Goal: Task Accomplishment & Management: Use online tool/utility

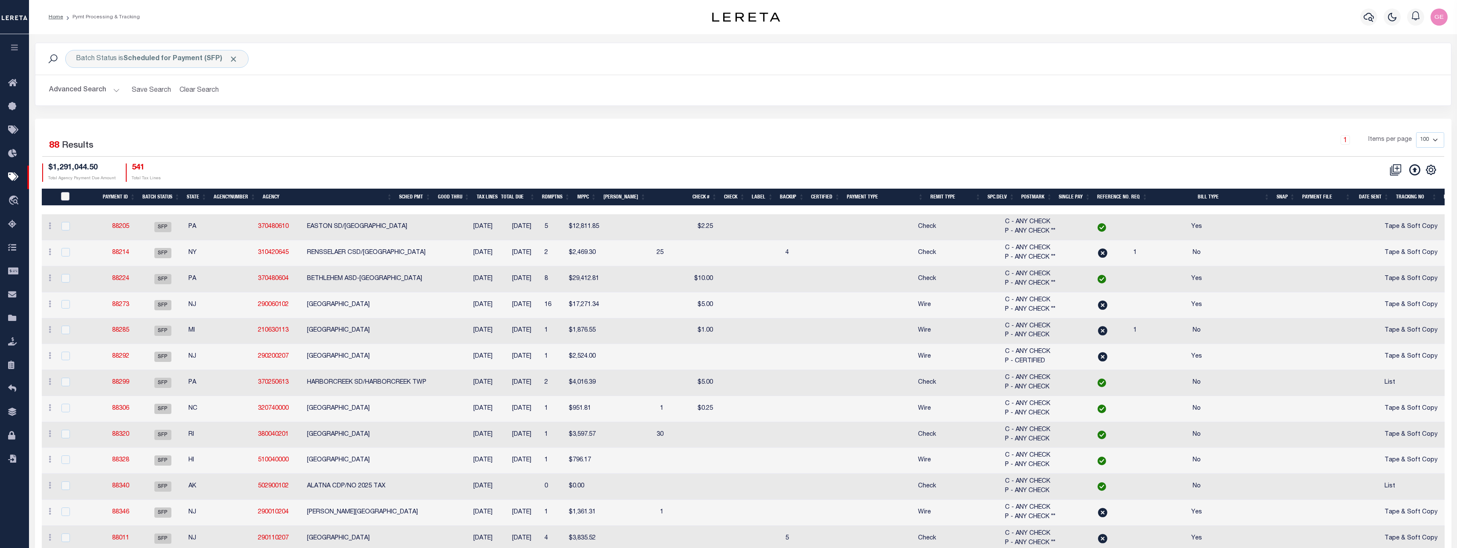
click at [64, 196] on input "PayeePmtBatchStatus" at bounding box center [65, 196] width 9 height 9
checkbox input "true"
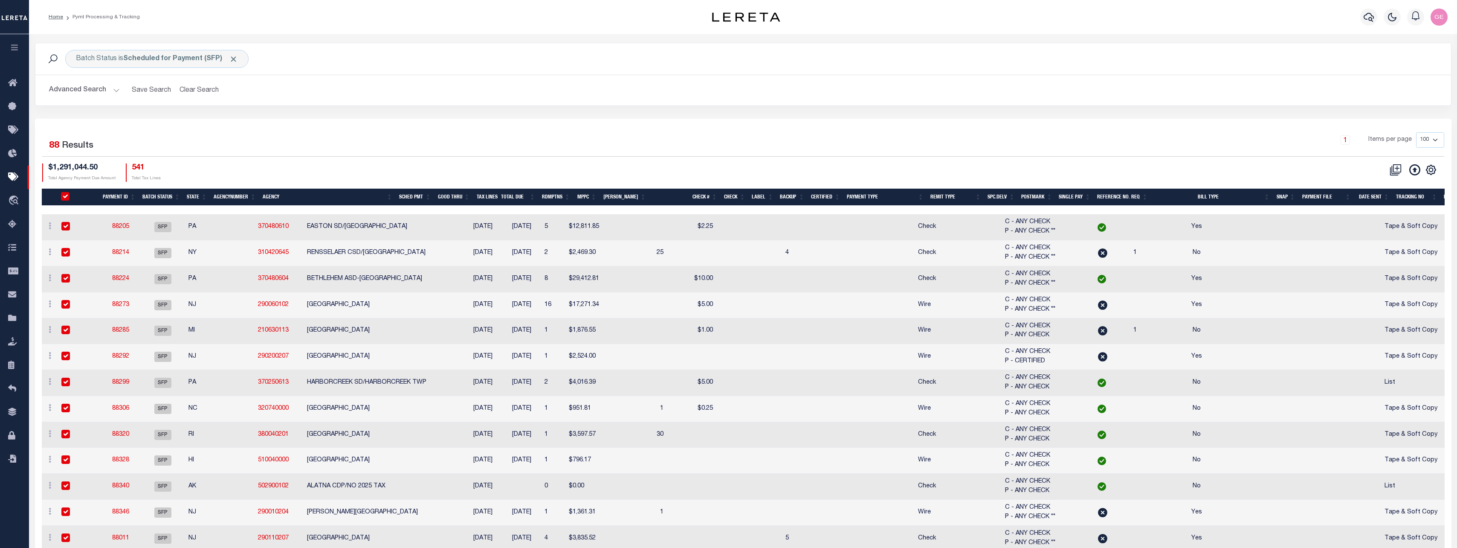
checkbox input "true"
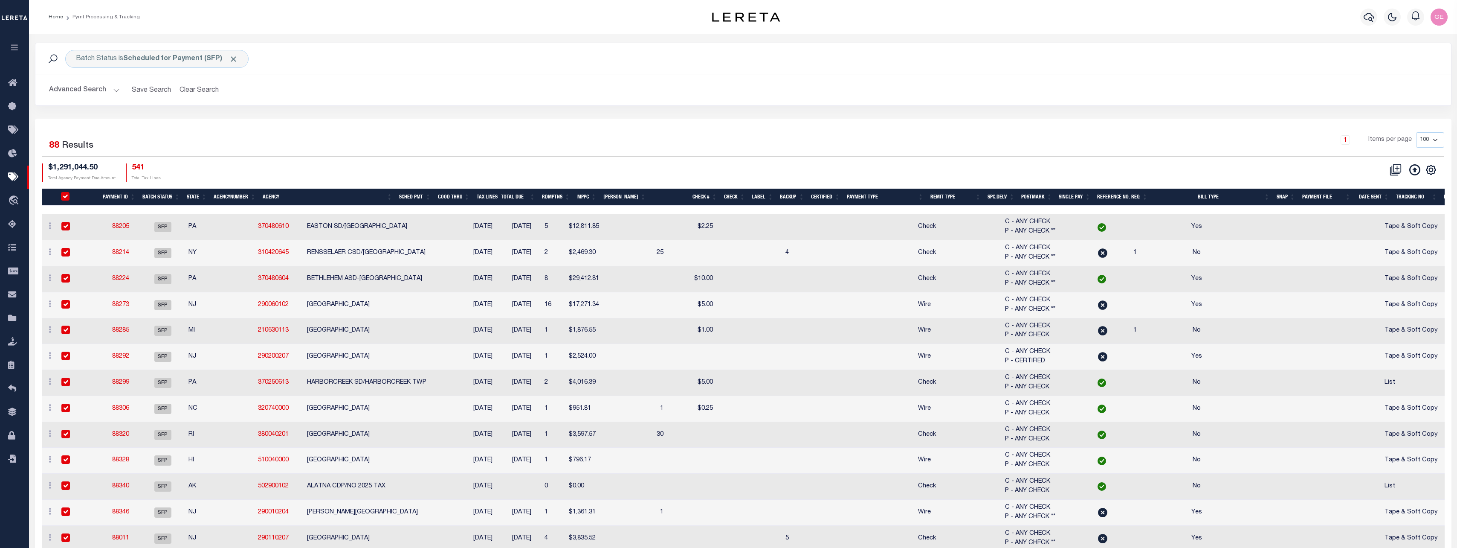
checkbox input "true"
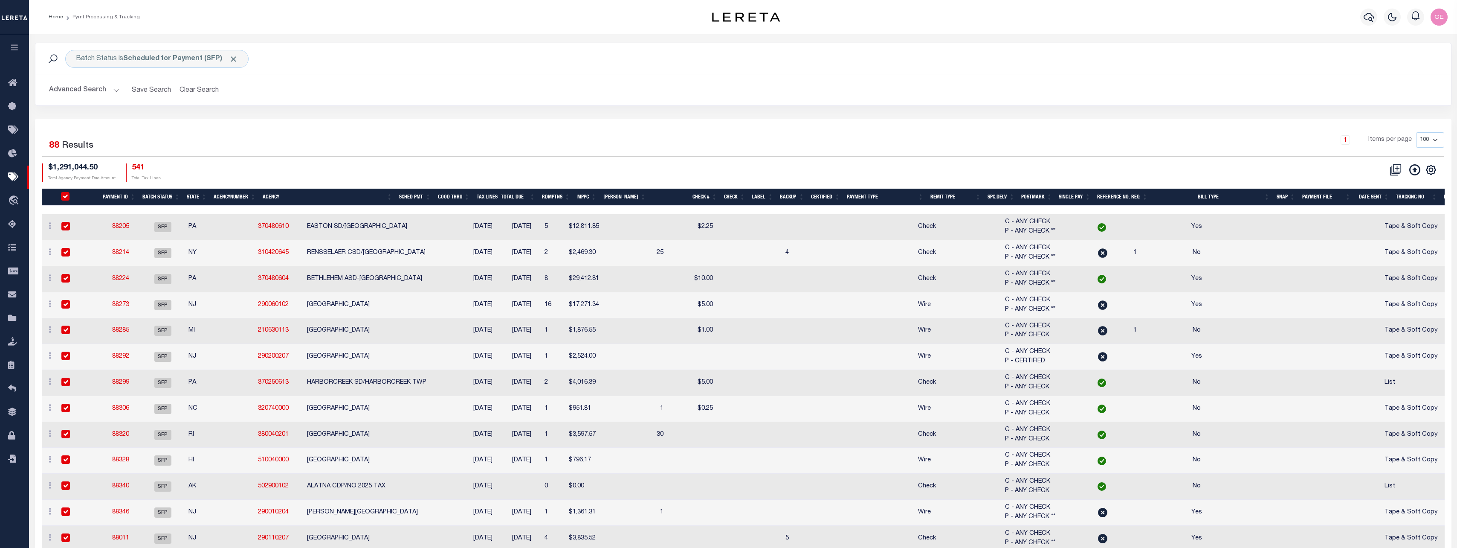
checkbox input "true"
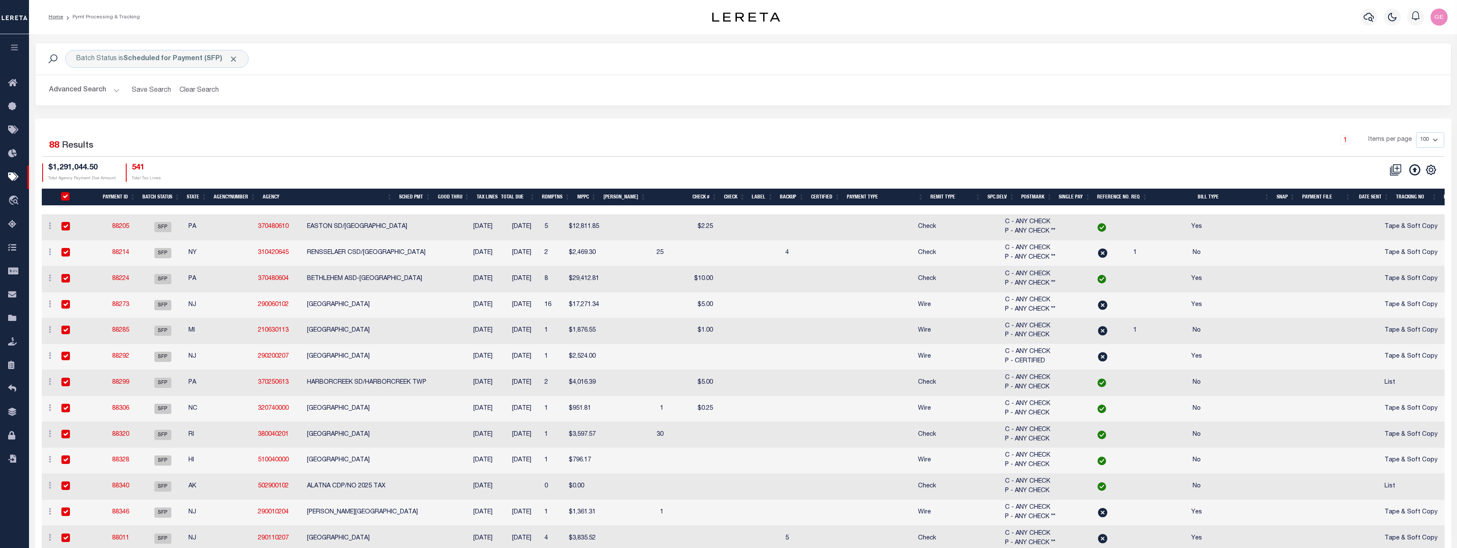
checkbox input "true"
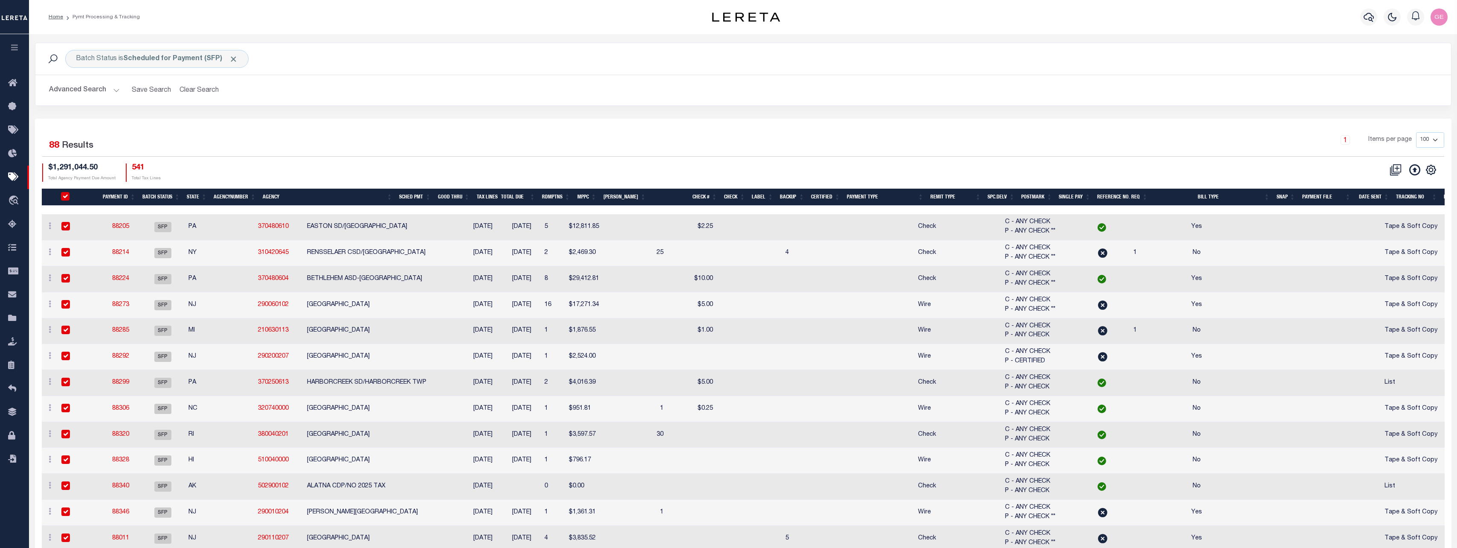
checkbox input "true"
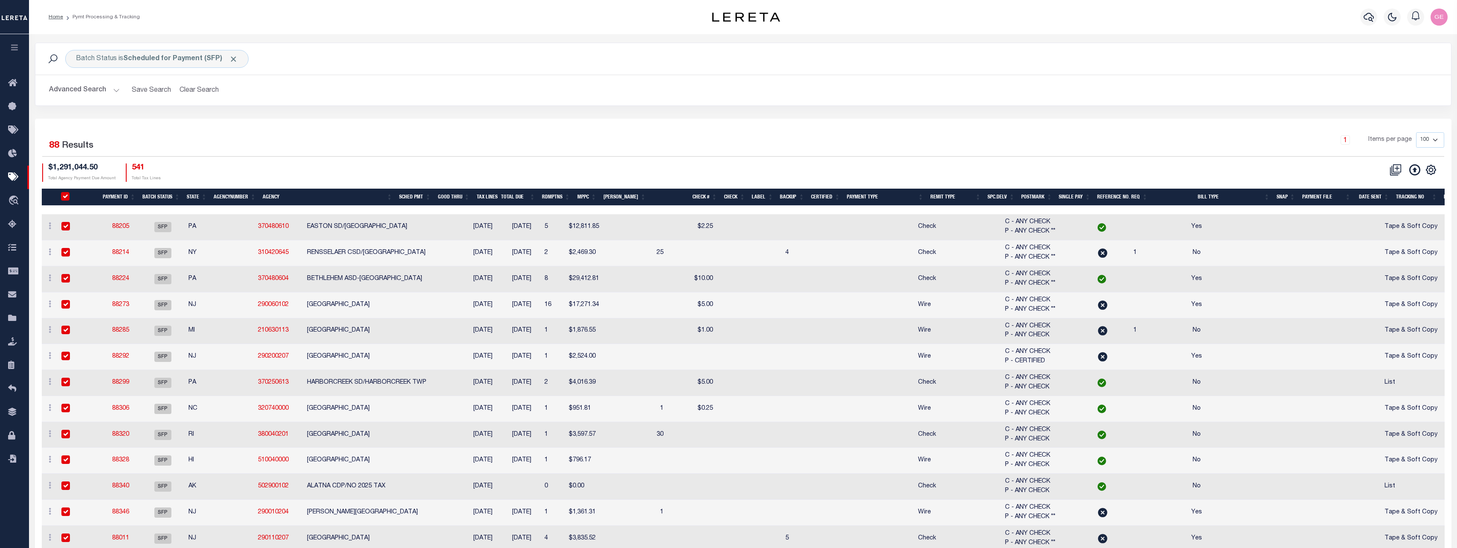
checkbox input "true"
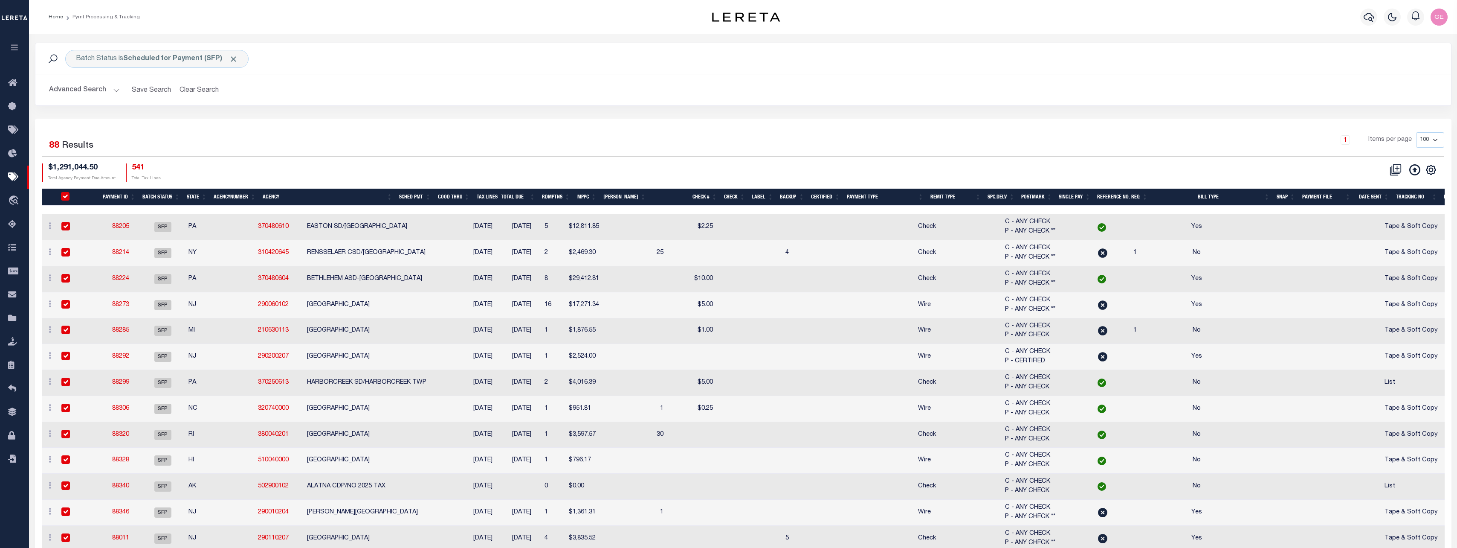
checkbox input "true"
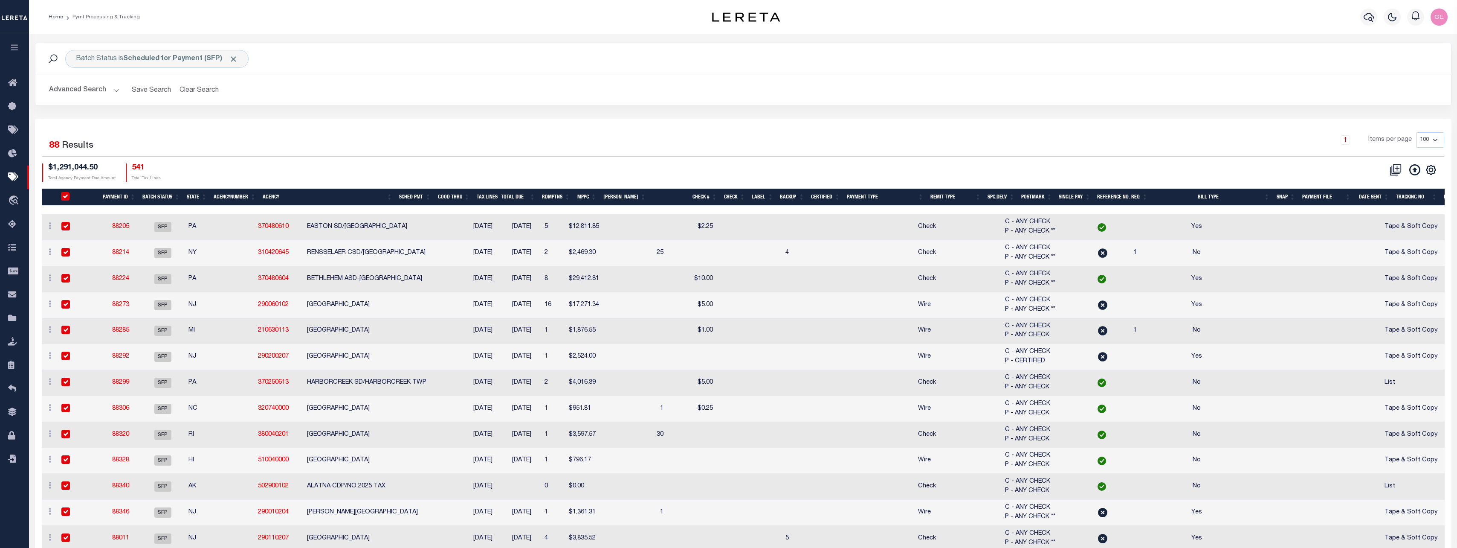
checkbox input "true"
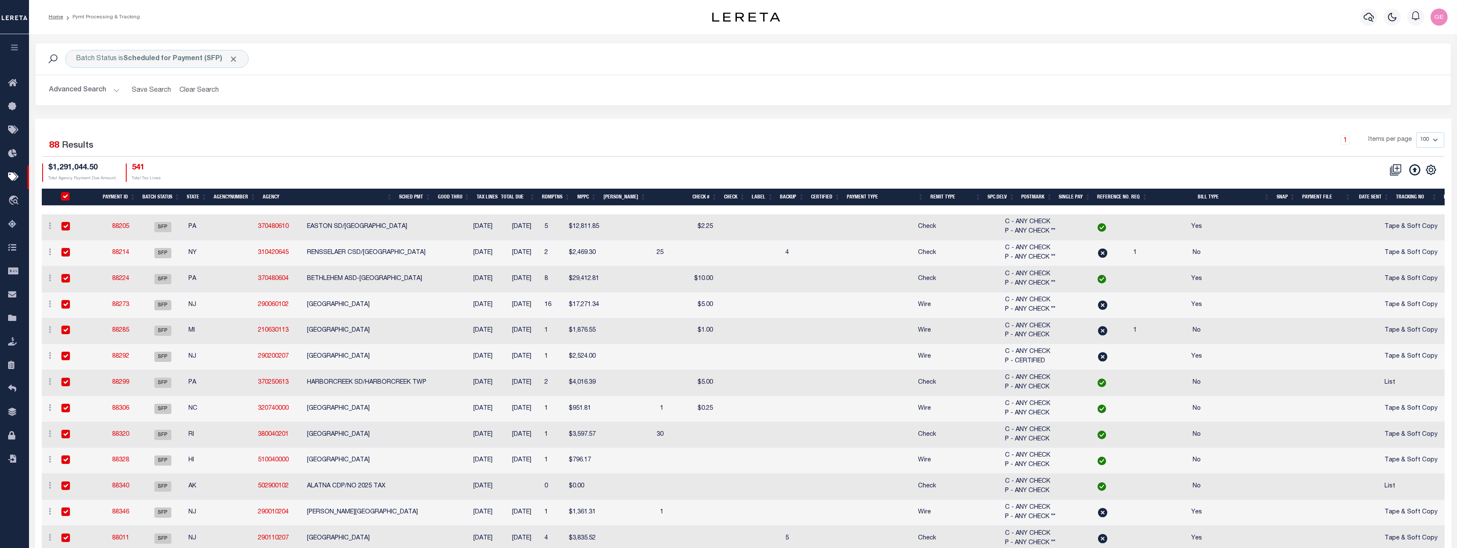
checkbox input "true"
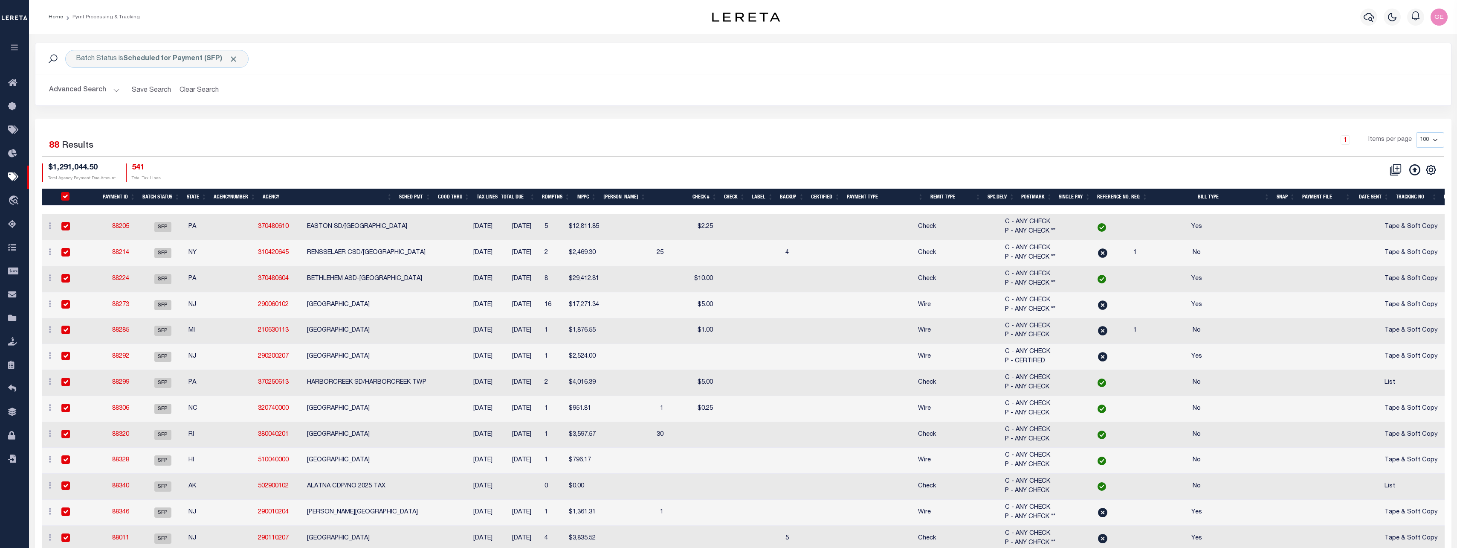
checkbox input "true"
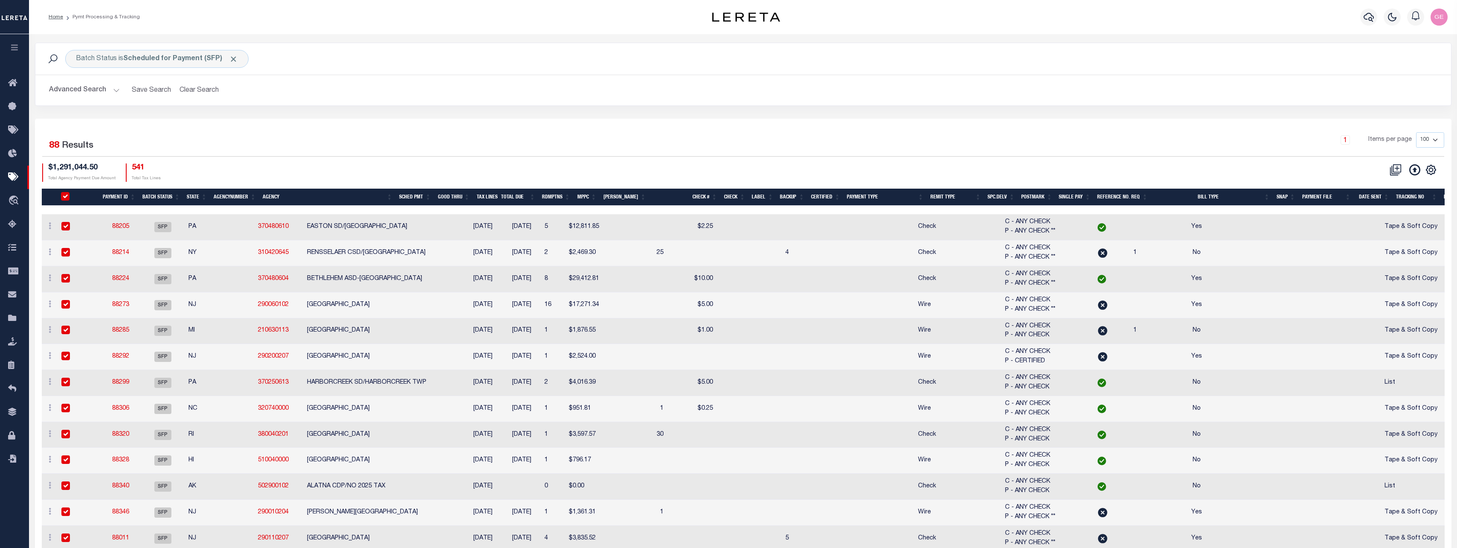
checkbox input "true"
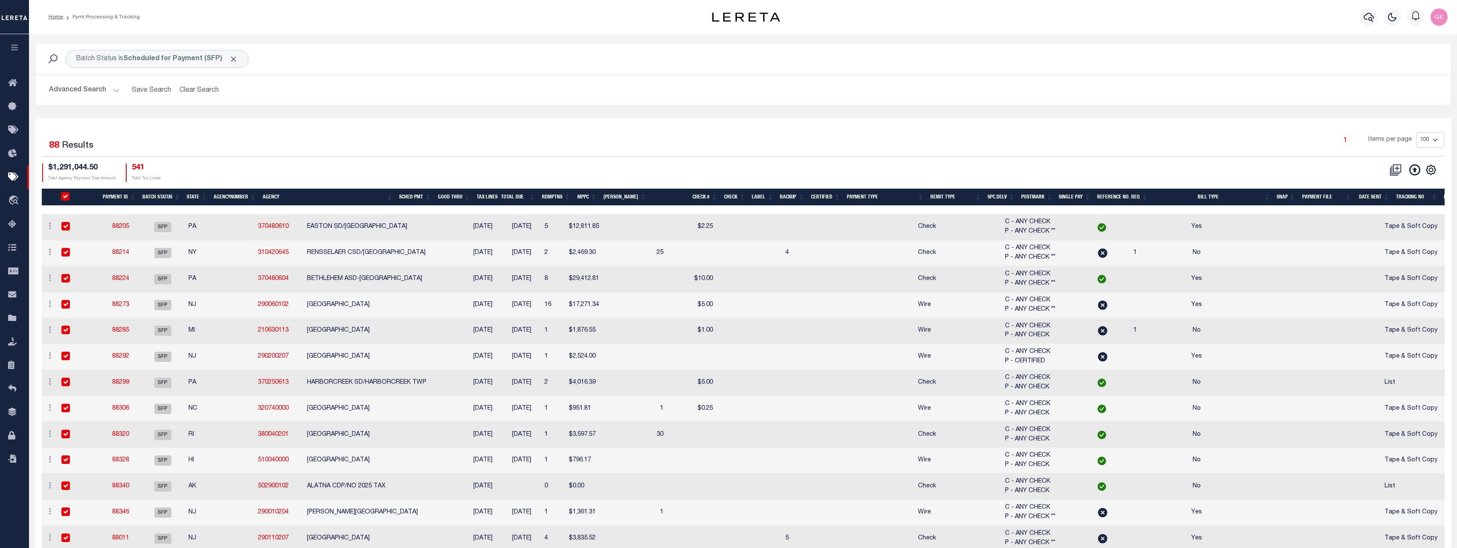
checkbox input "true"
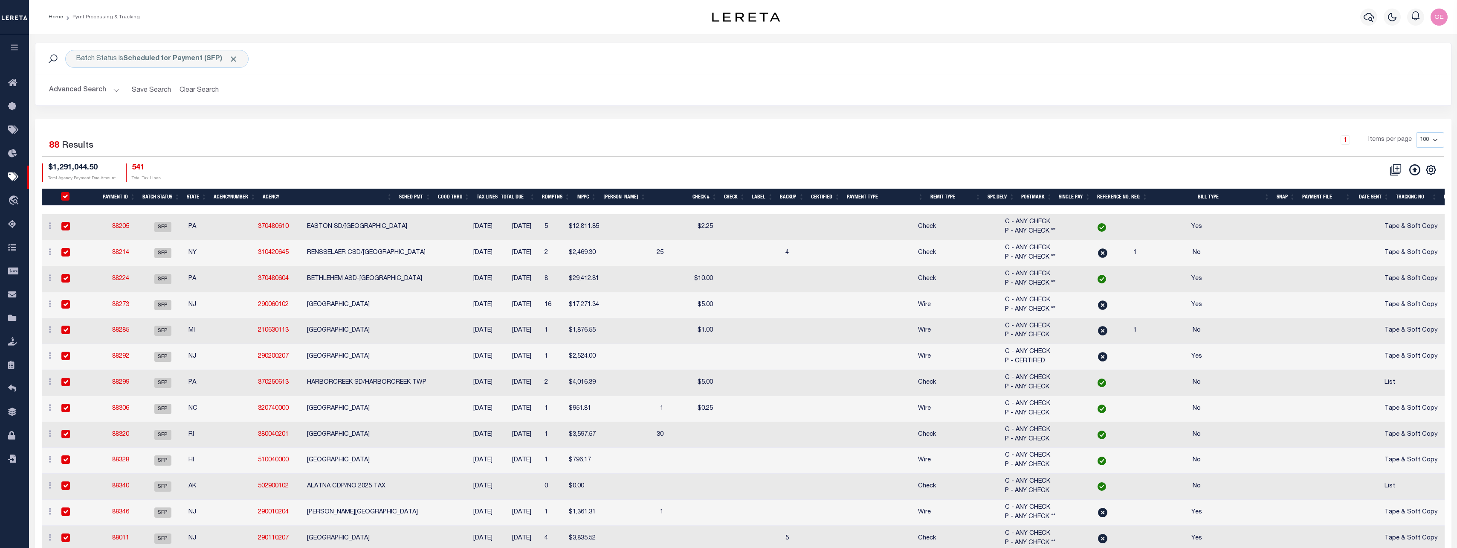
checkbox input "true"
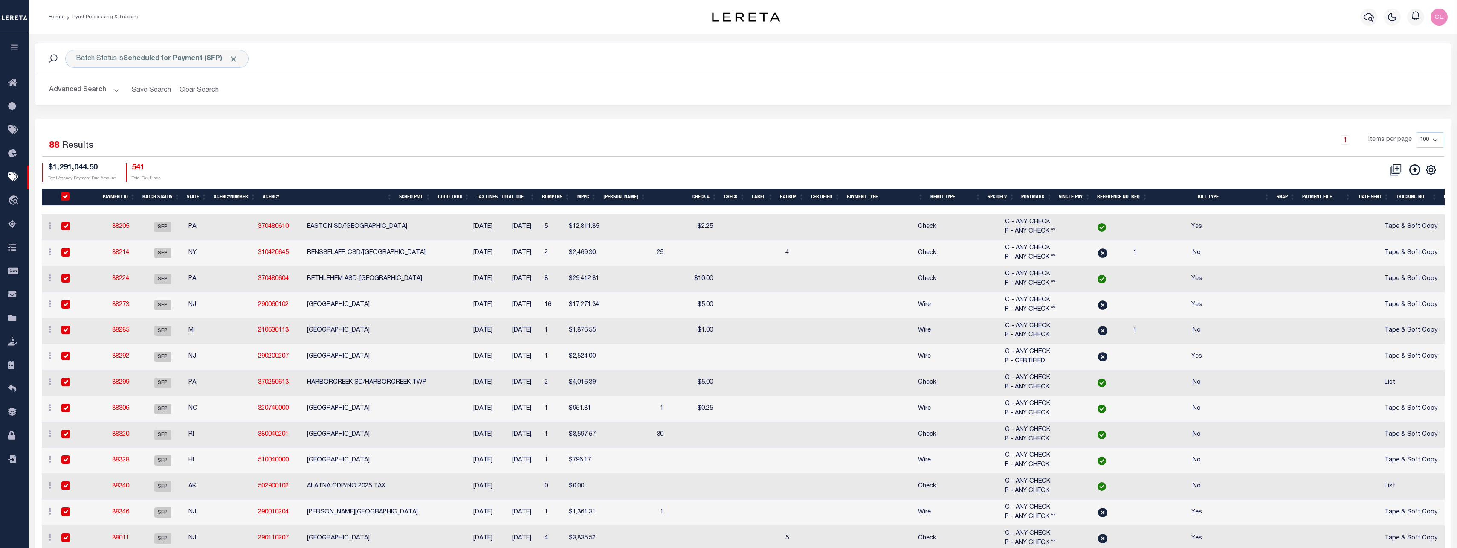
checkbox input "true"
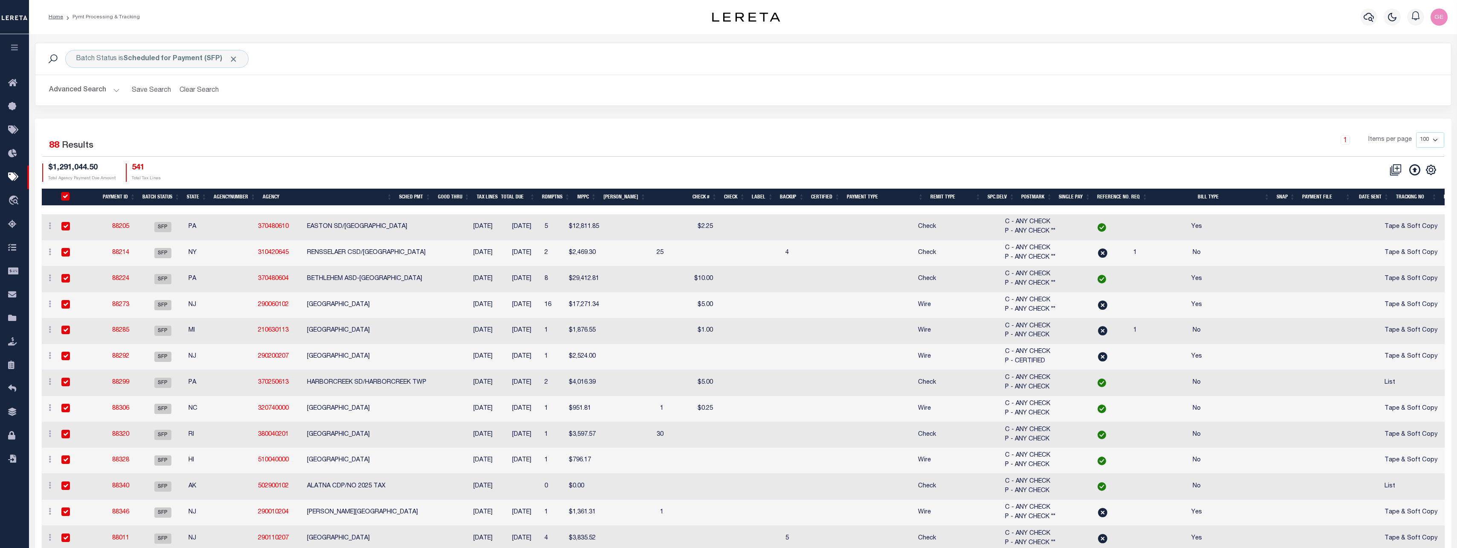
checkbox input "true"
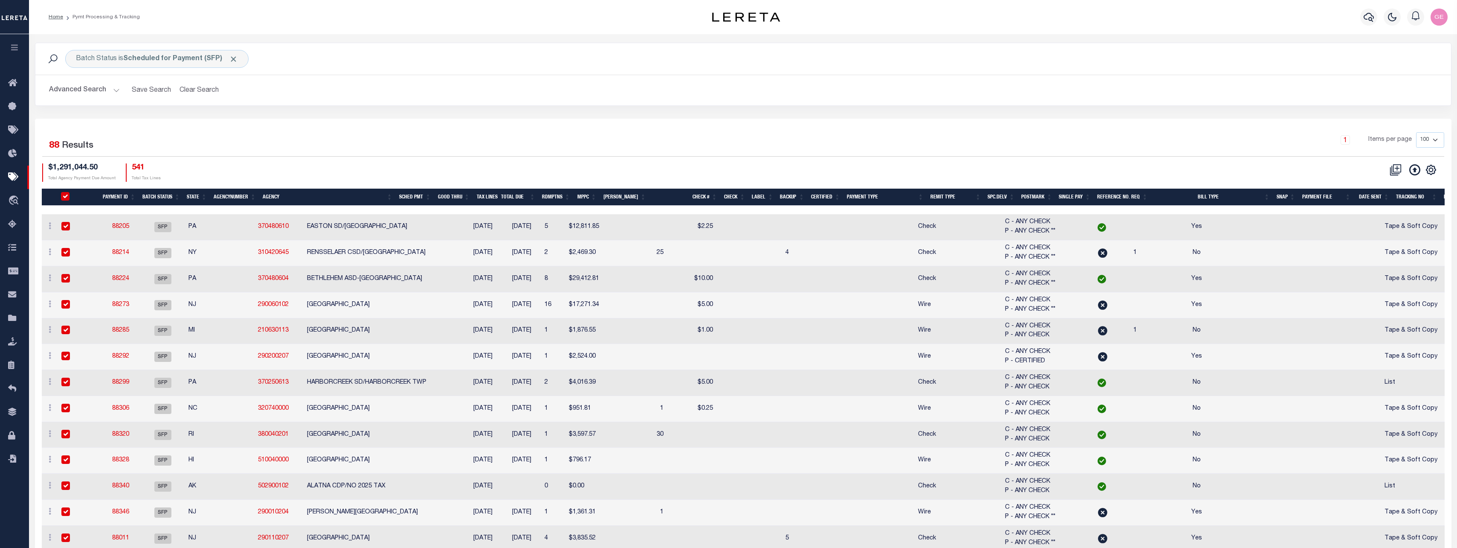
checkbox input "true"
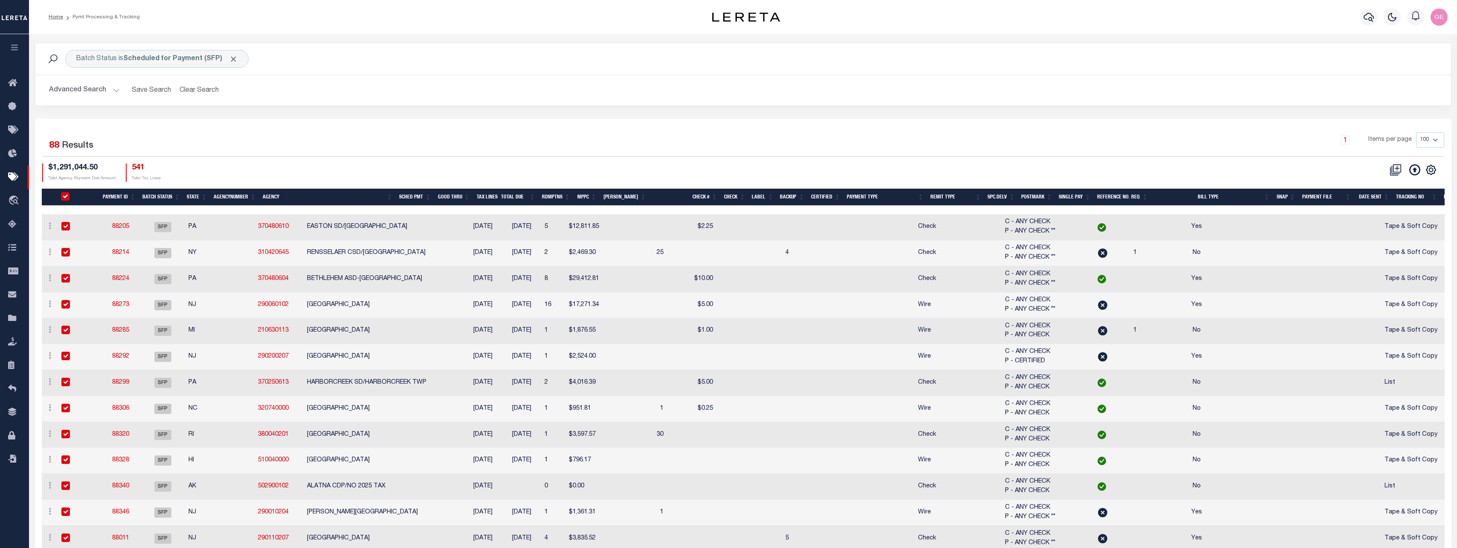
checkbox input "true"
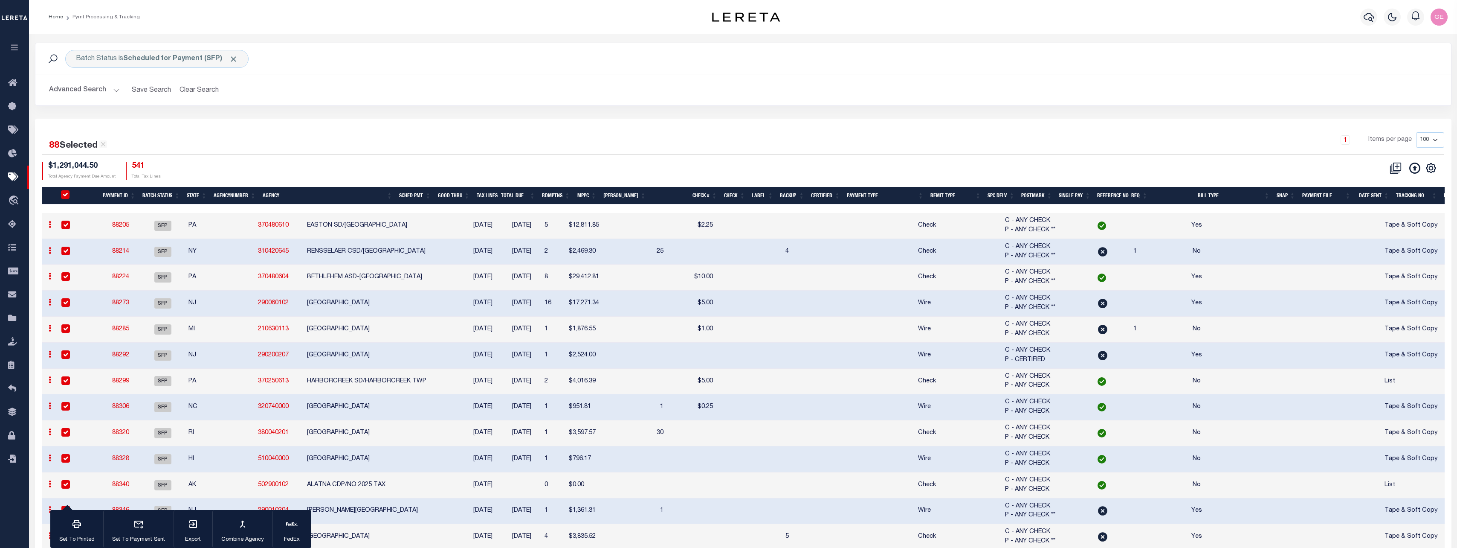
click at [64, 196] on input "PayeePmtBatchStatus" at bounding box center [65, 194] width 9 height 9
checkbox input "false"
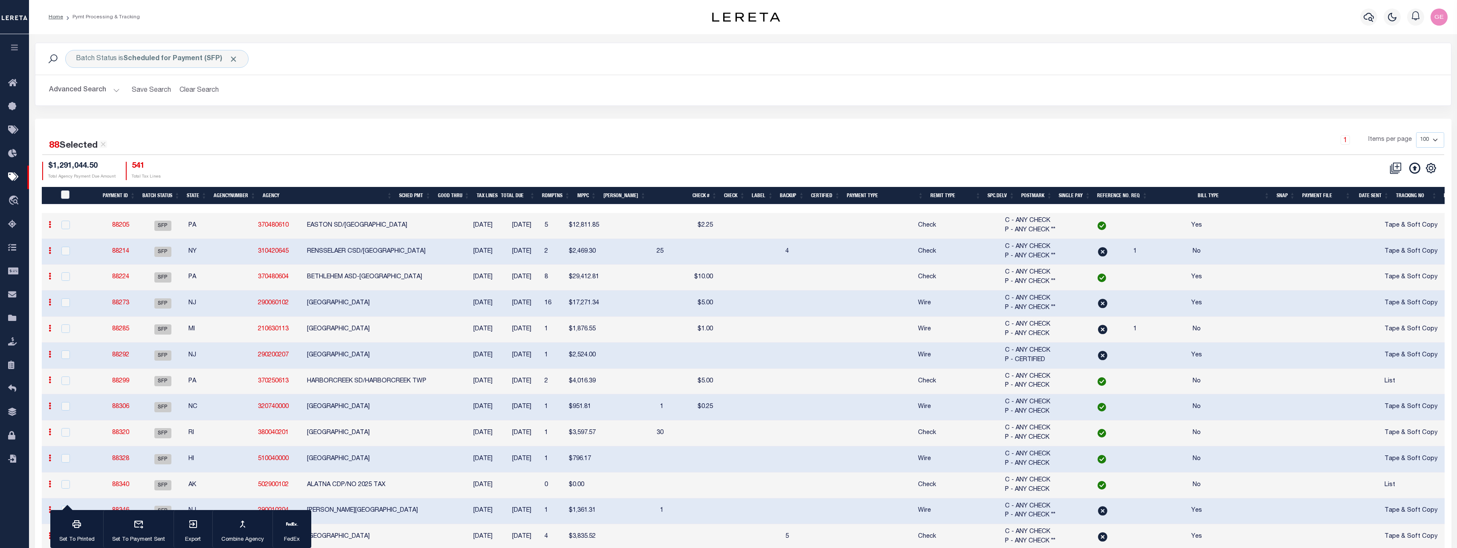
checkbox input "false"
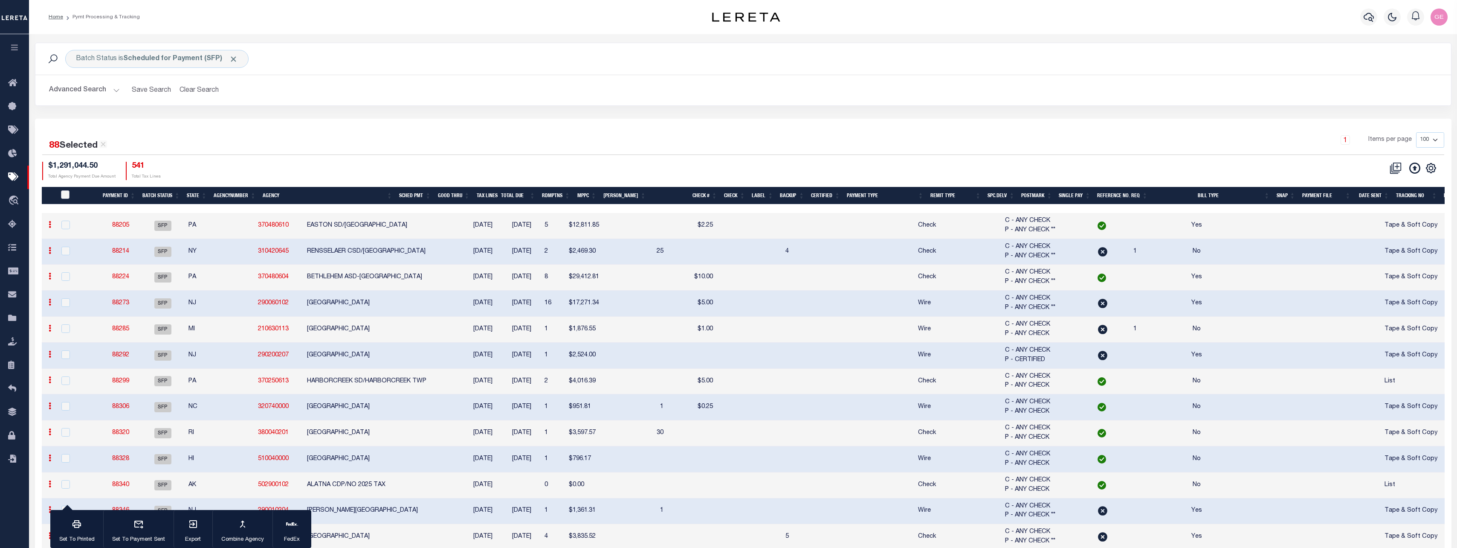
checkbox input "false"
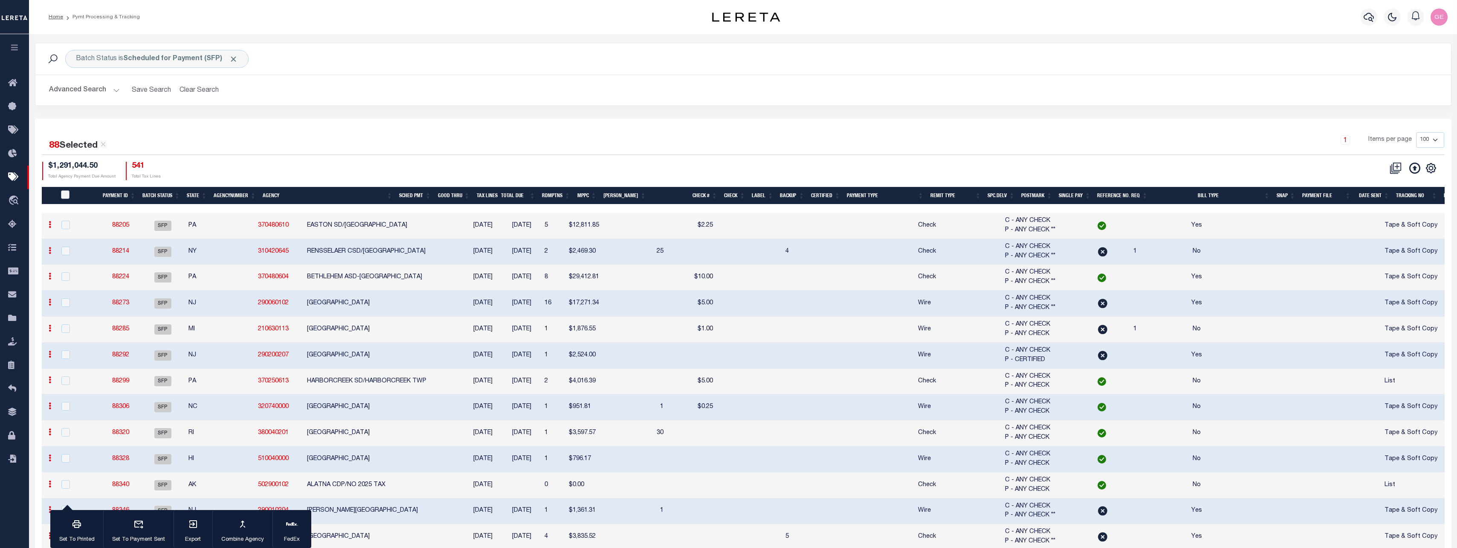
checkbox input "false"
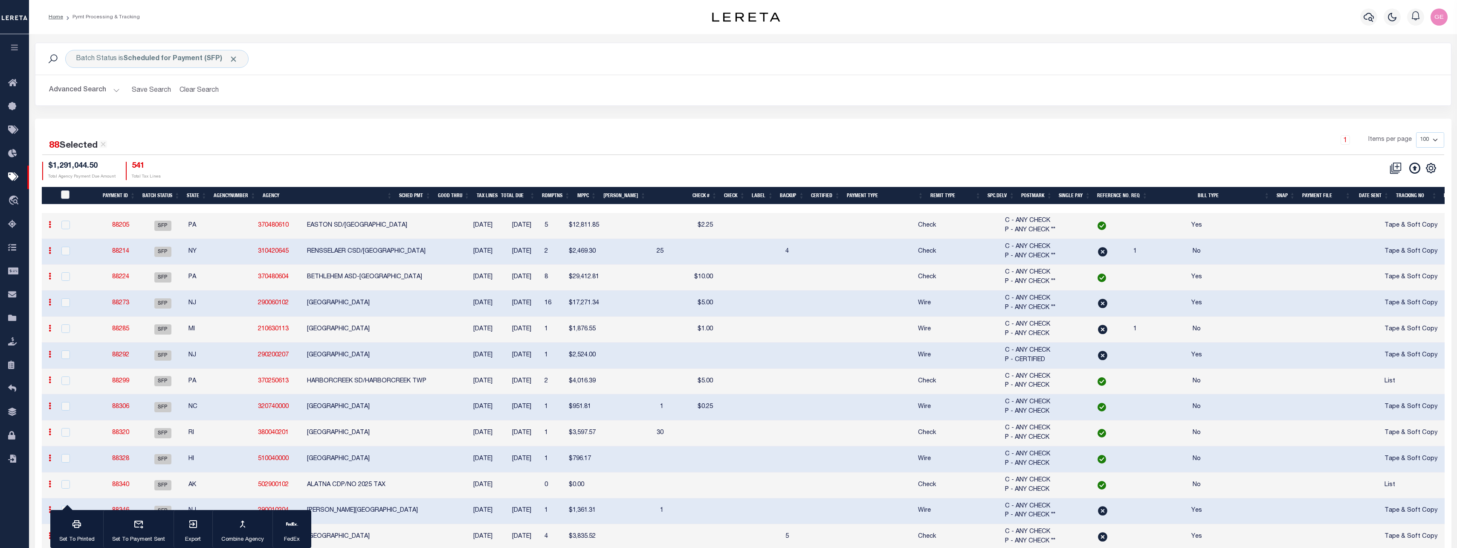
checkbox input "false"
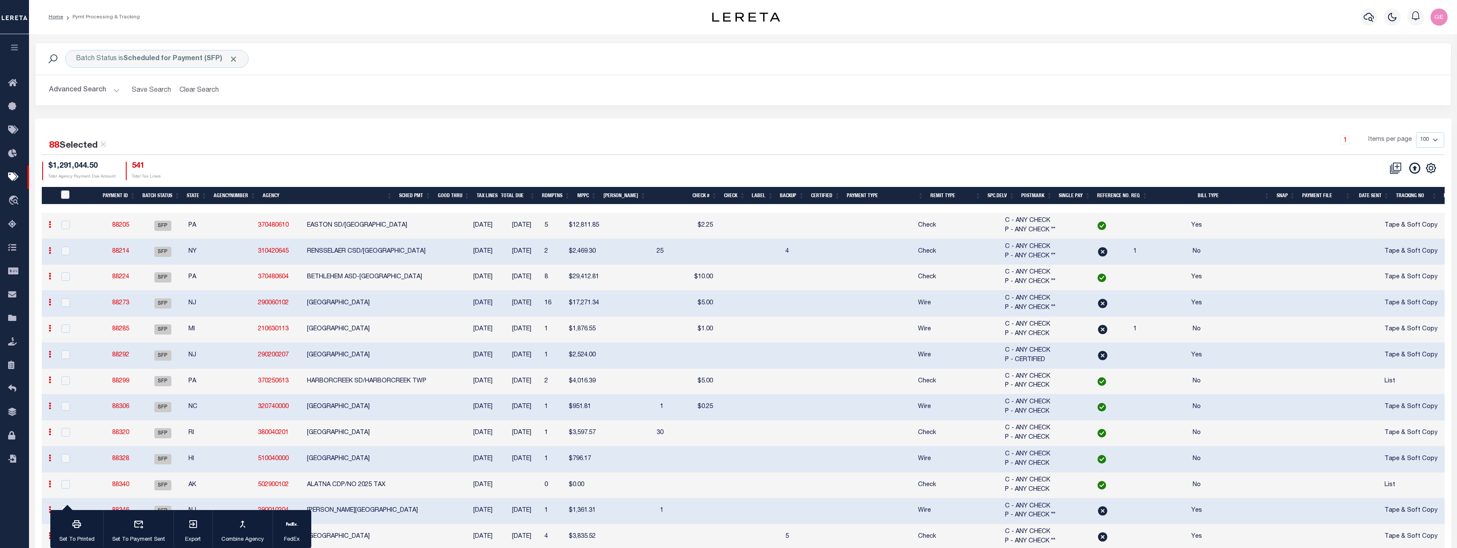
checkbox input "false"
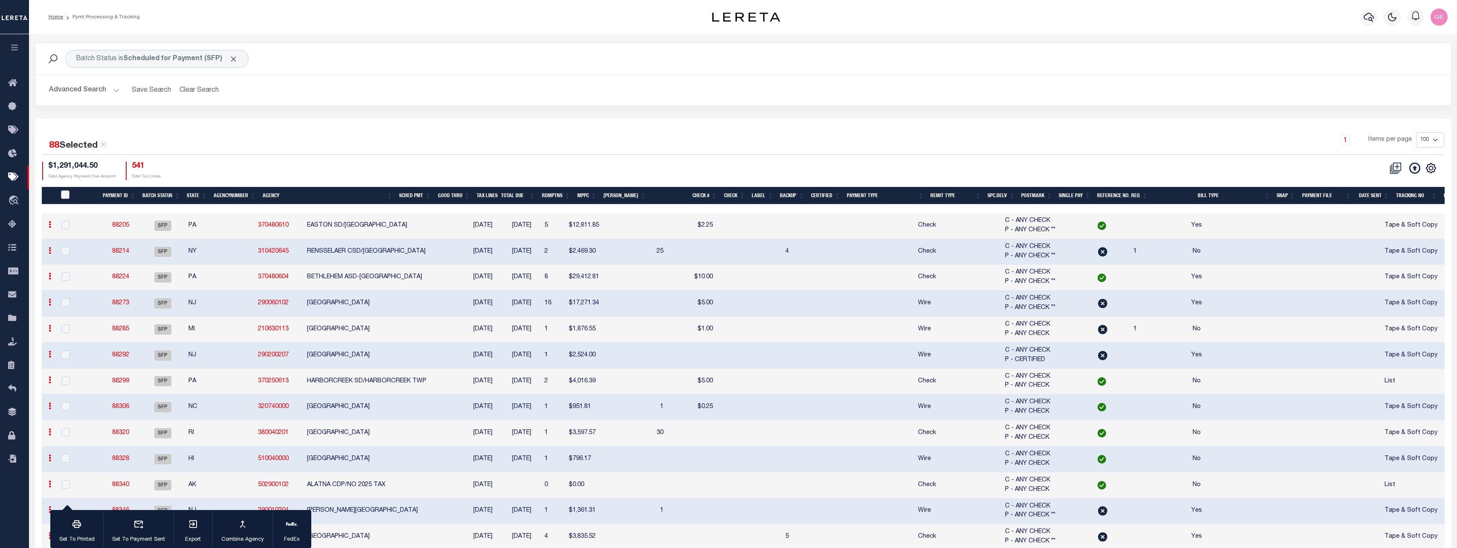
checkbox input "false"
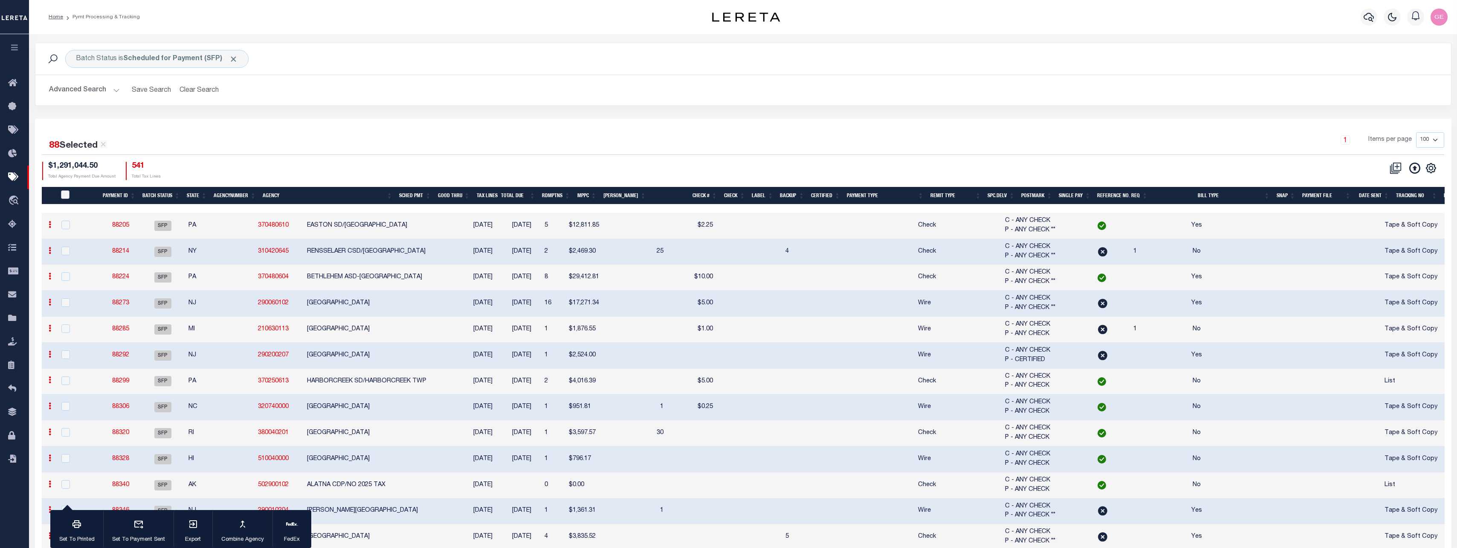
checkbox input "false"
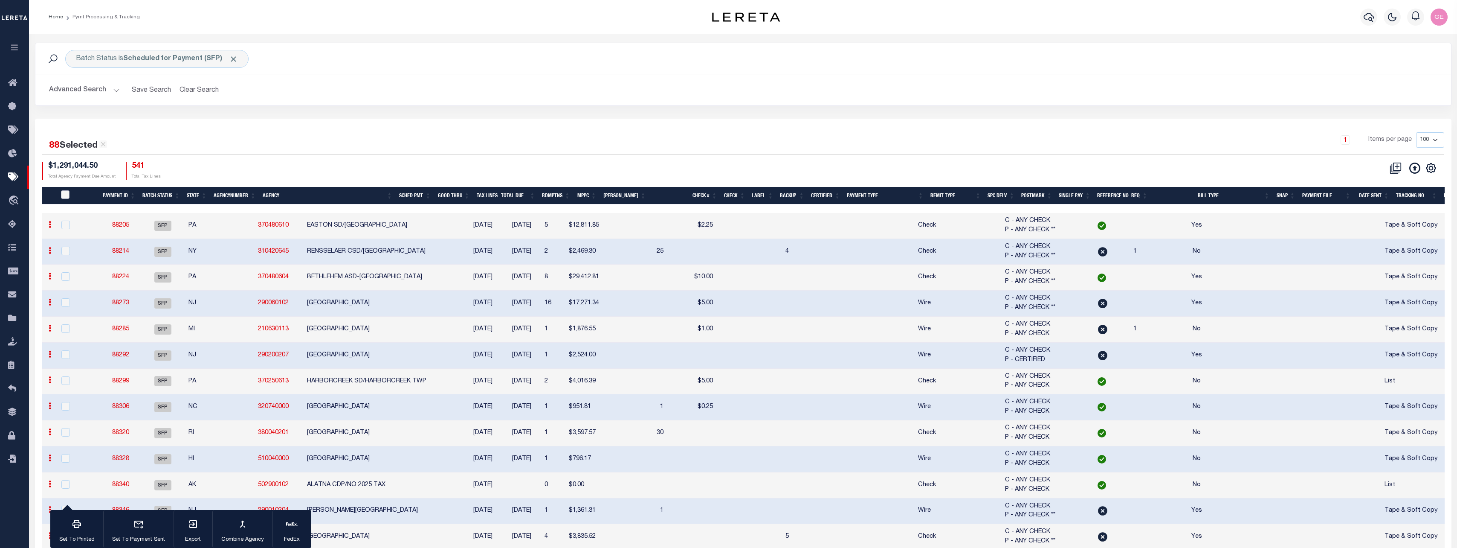
checkbox input "false"
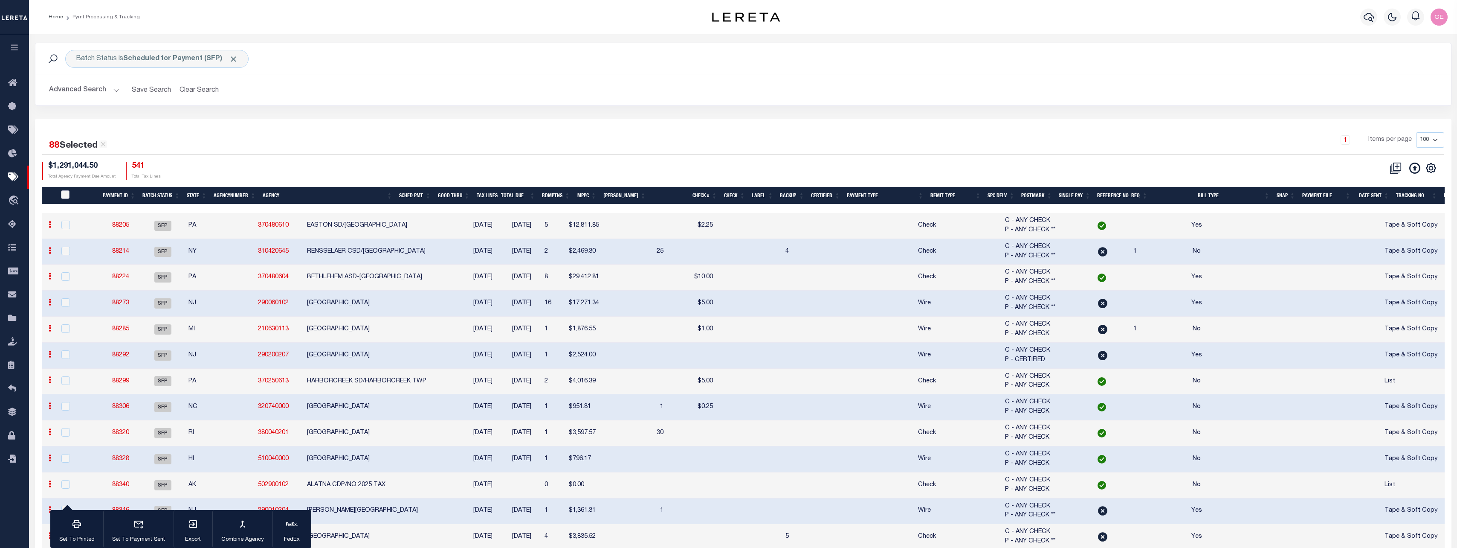
checkbox input "false"
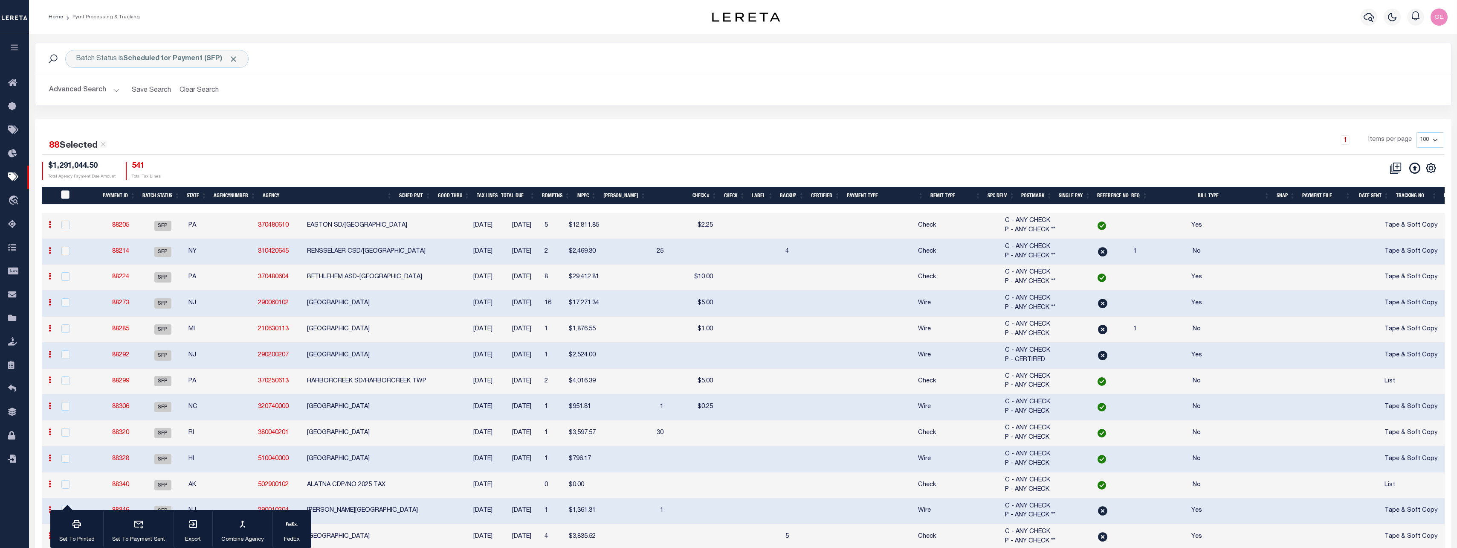
checkbox input "false"
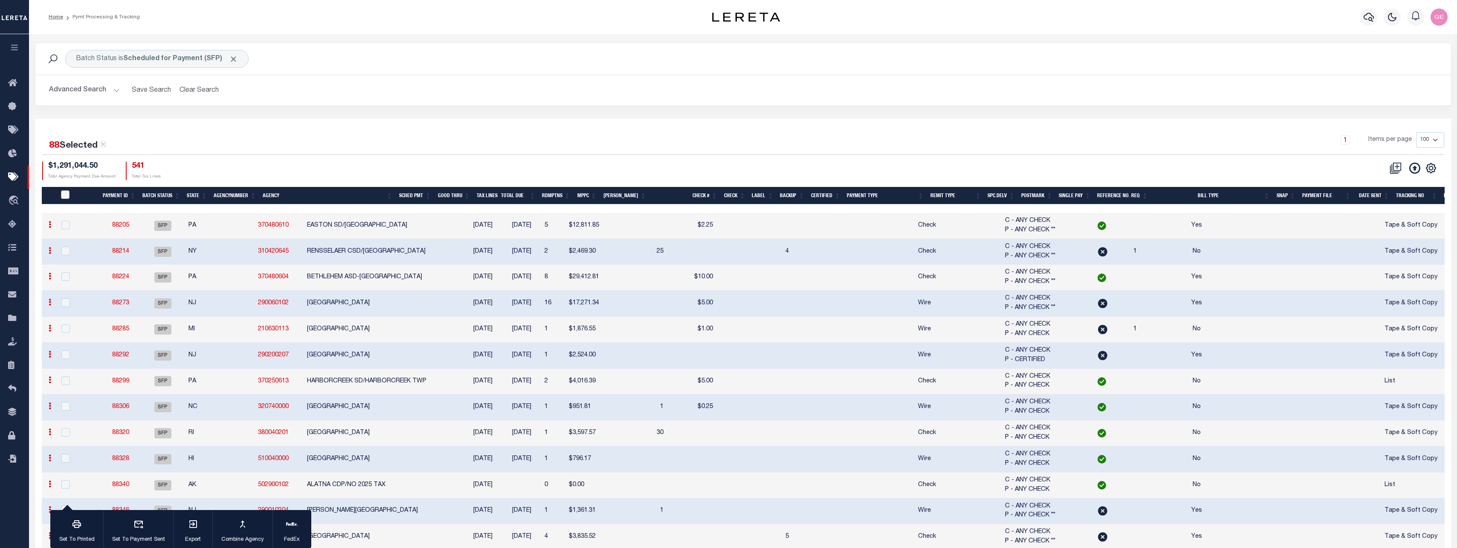
checkbox input "false"
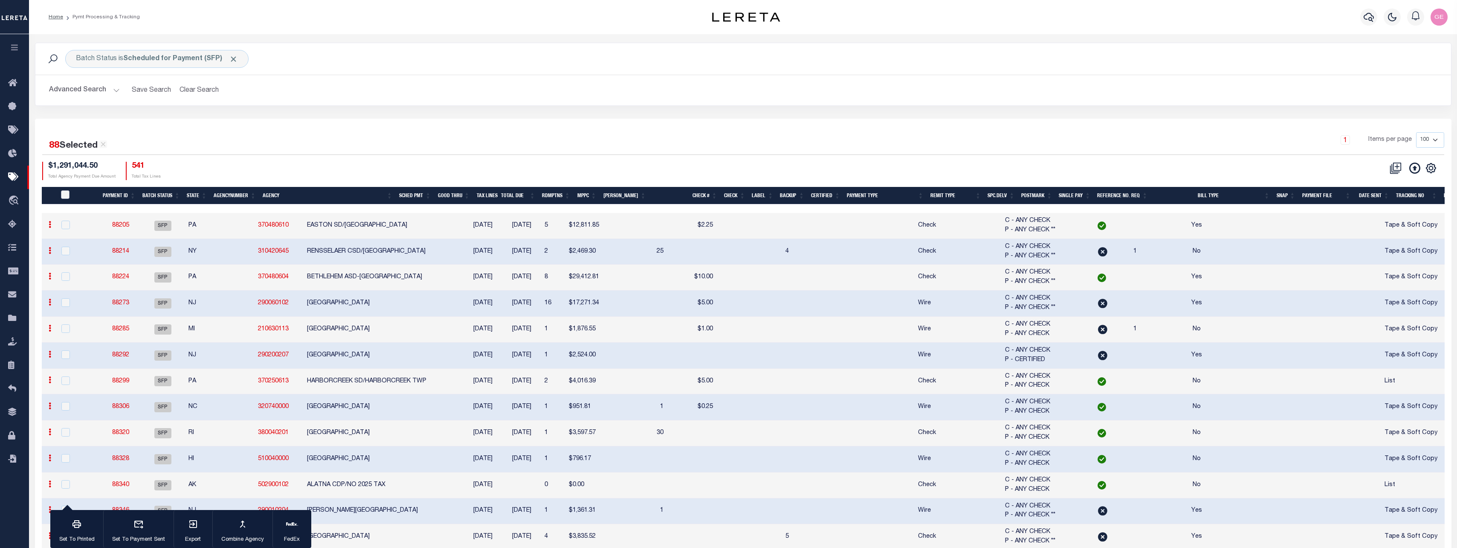
checkbox input "false"
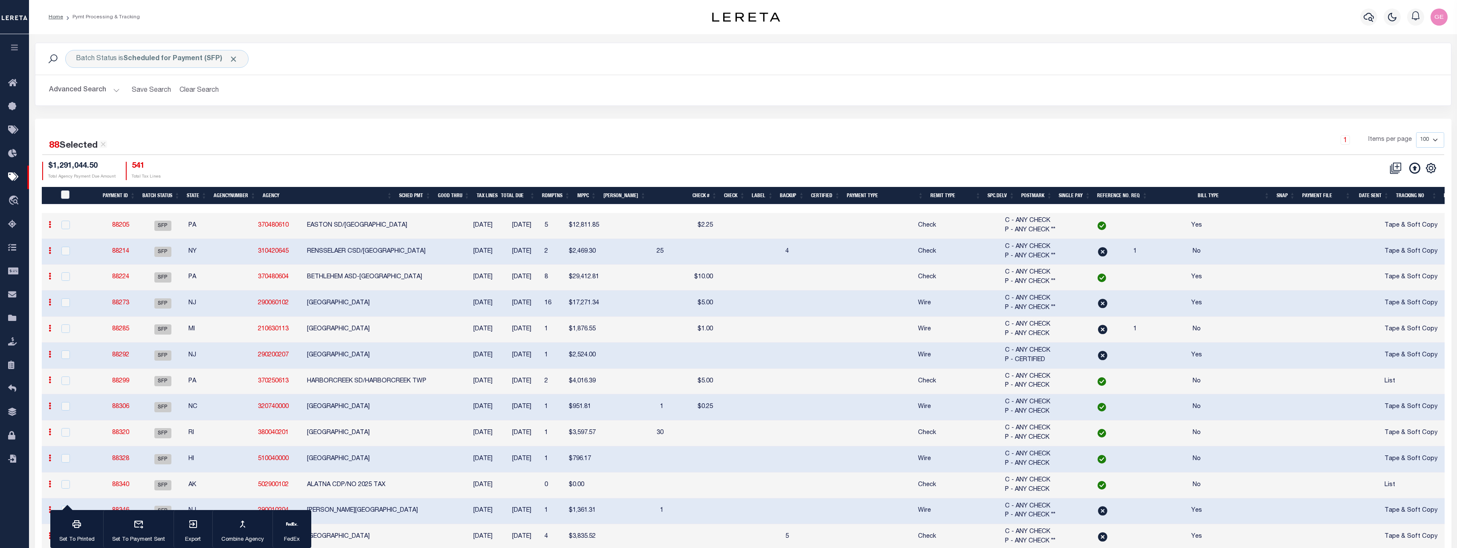
checkbox input "false"
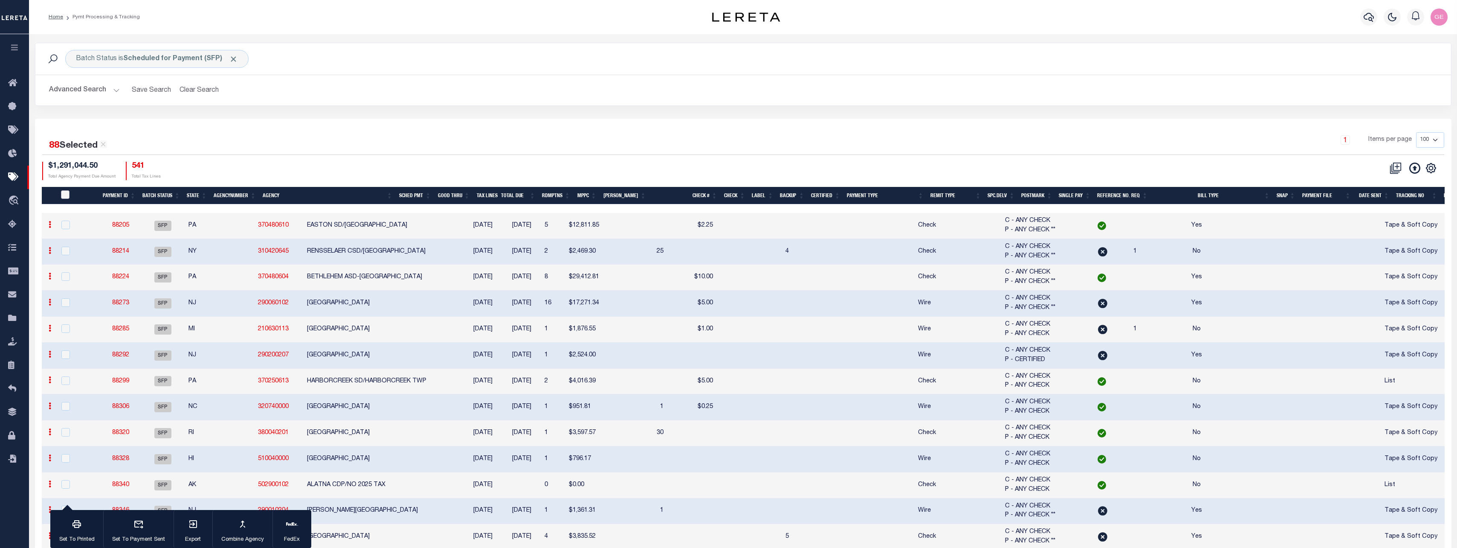
checkbox input "false"
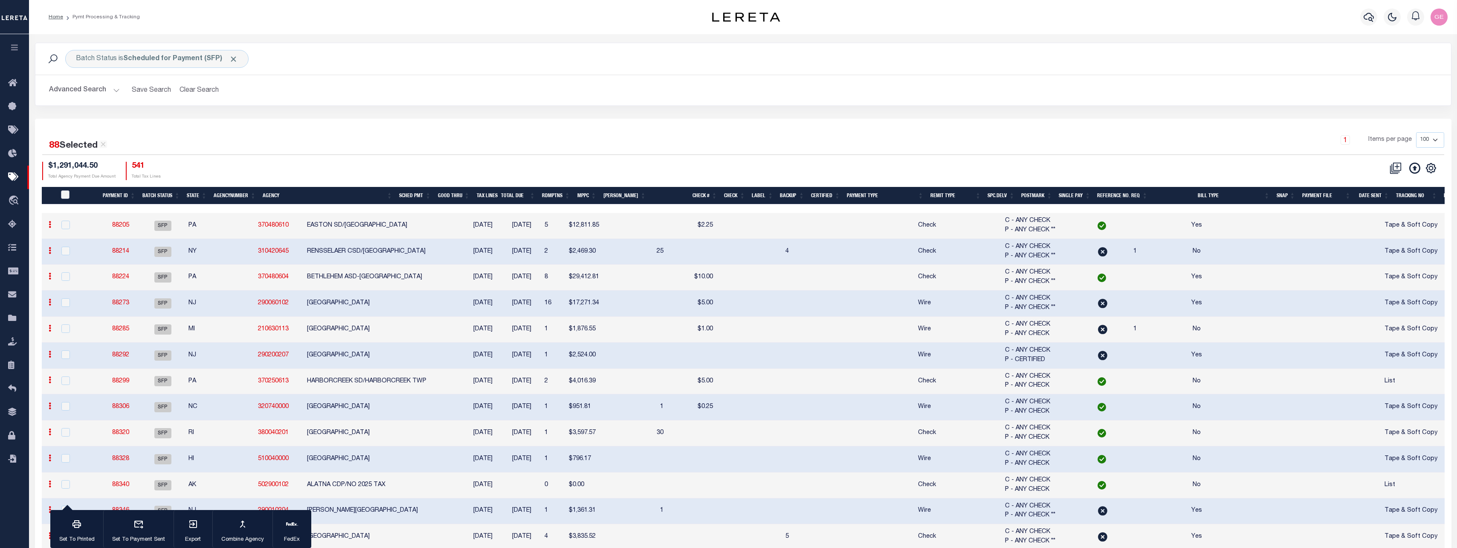
checkbox input "false"
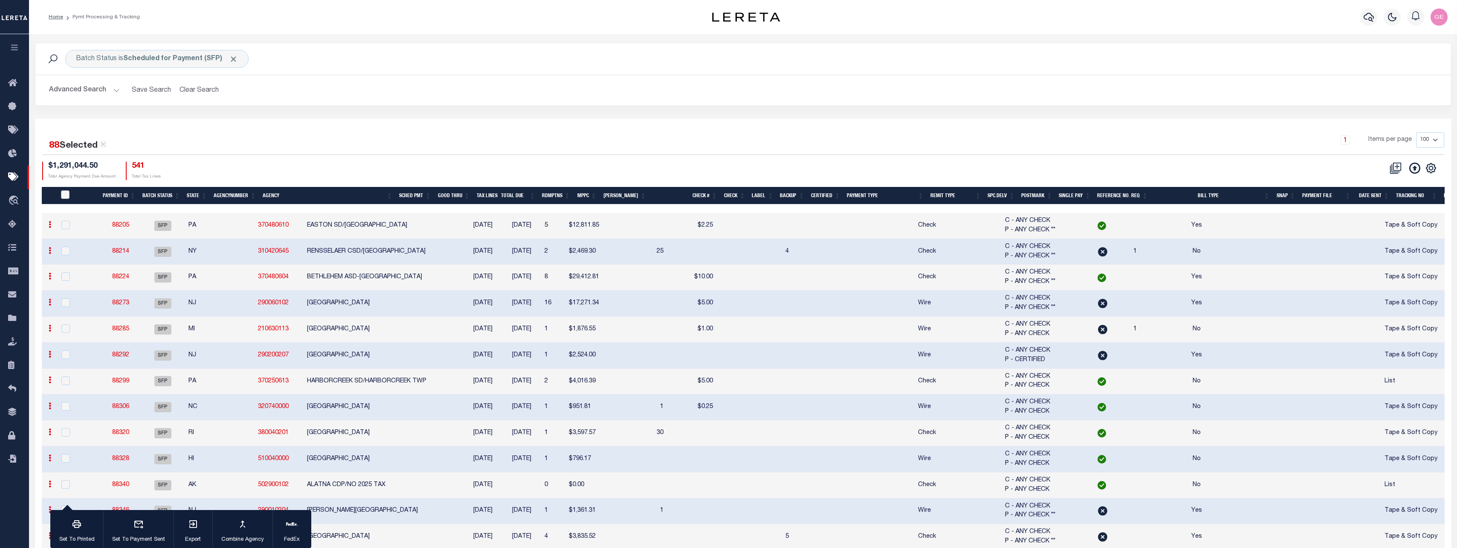
checkbox input "false"
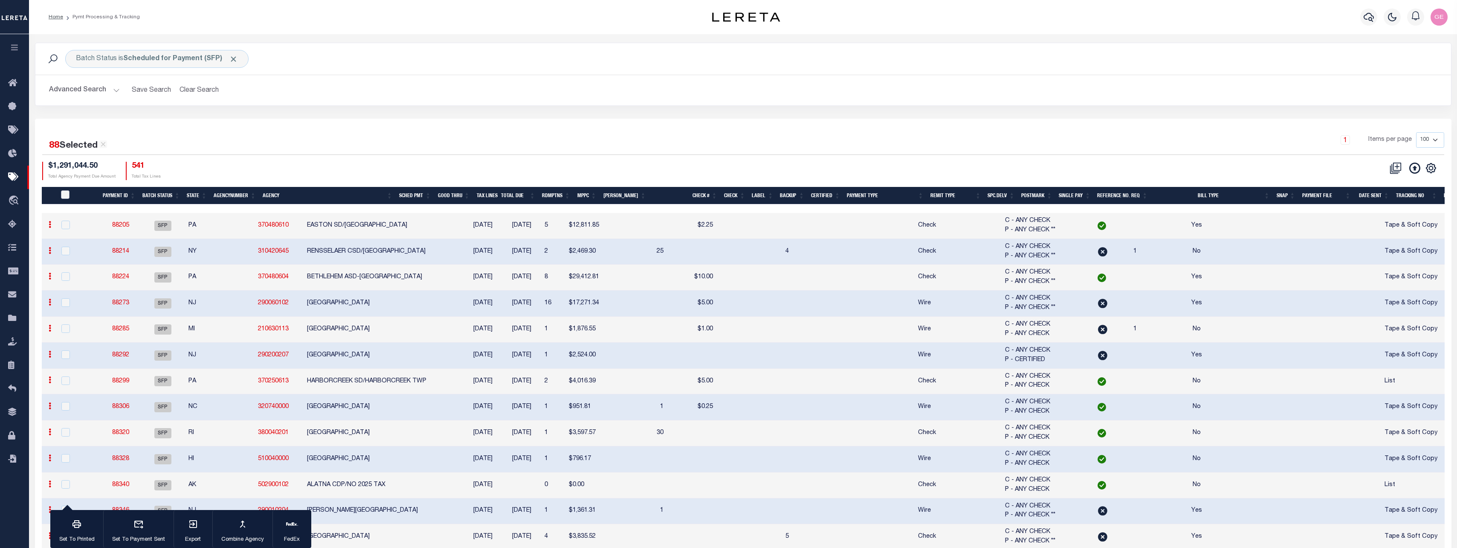
checkbox input "false"
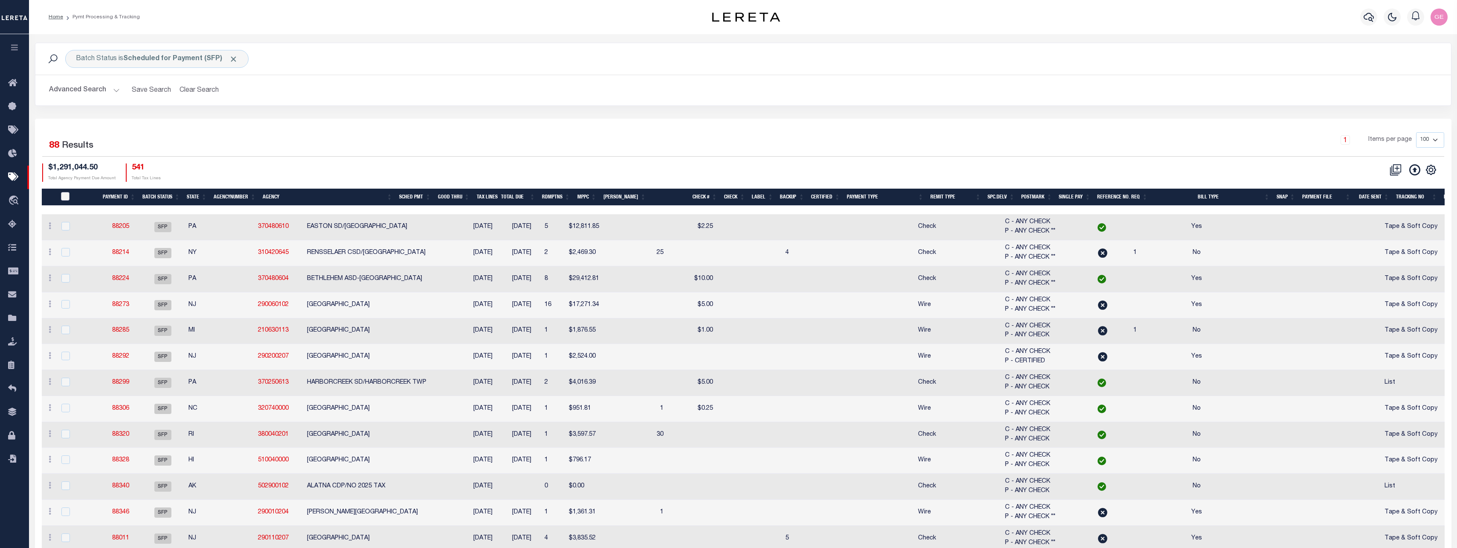
click at [64, 196] on input "PayeePmtBatchStatus" at bounding box center [65, 196] width 9 height 9
checkbox input "true"
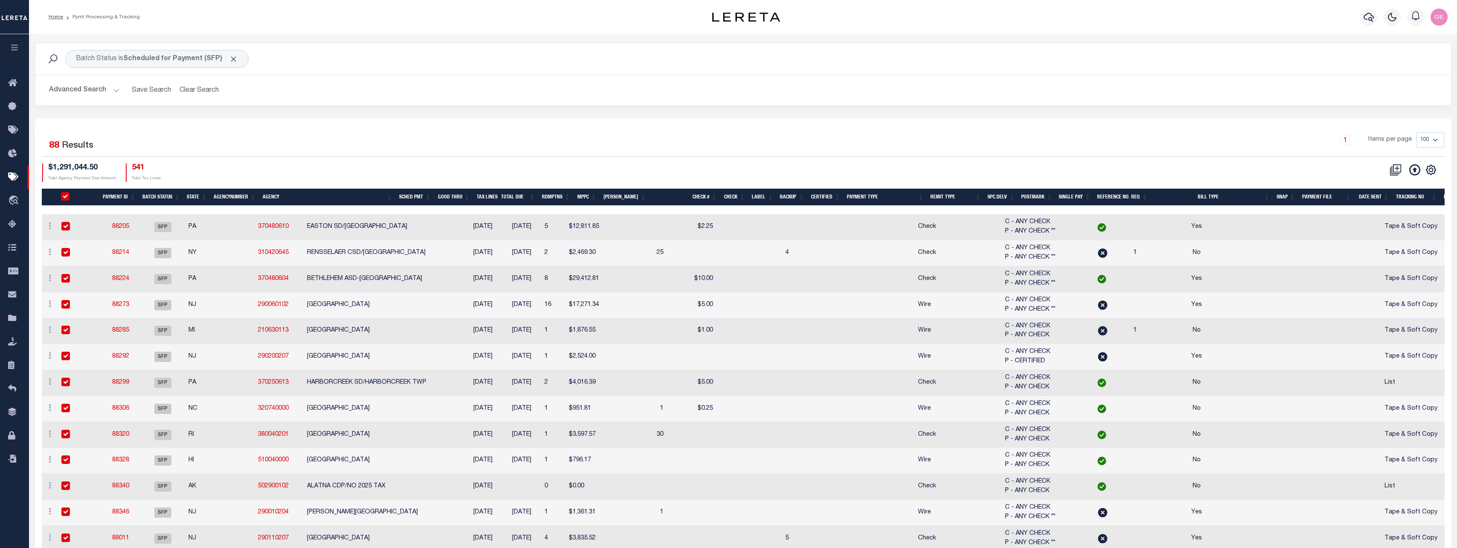
checkbox input "true"
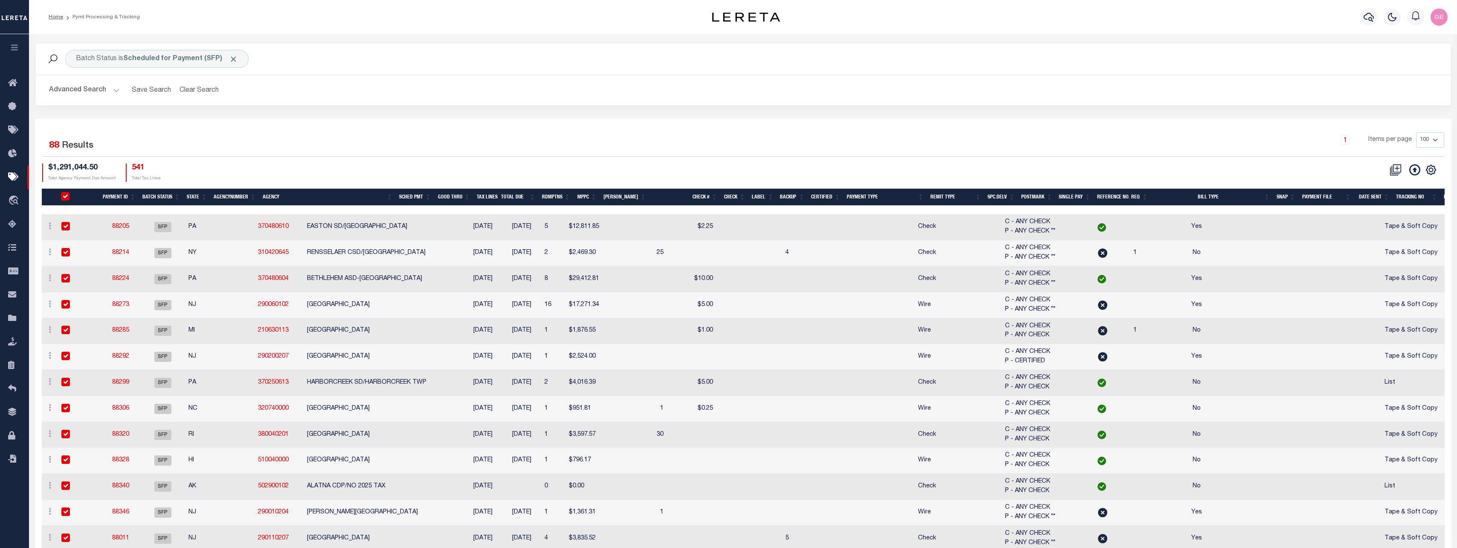
checkbox input "true"
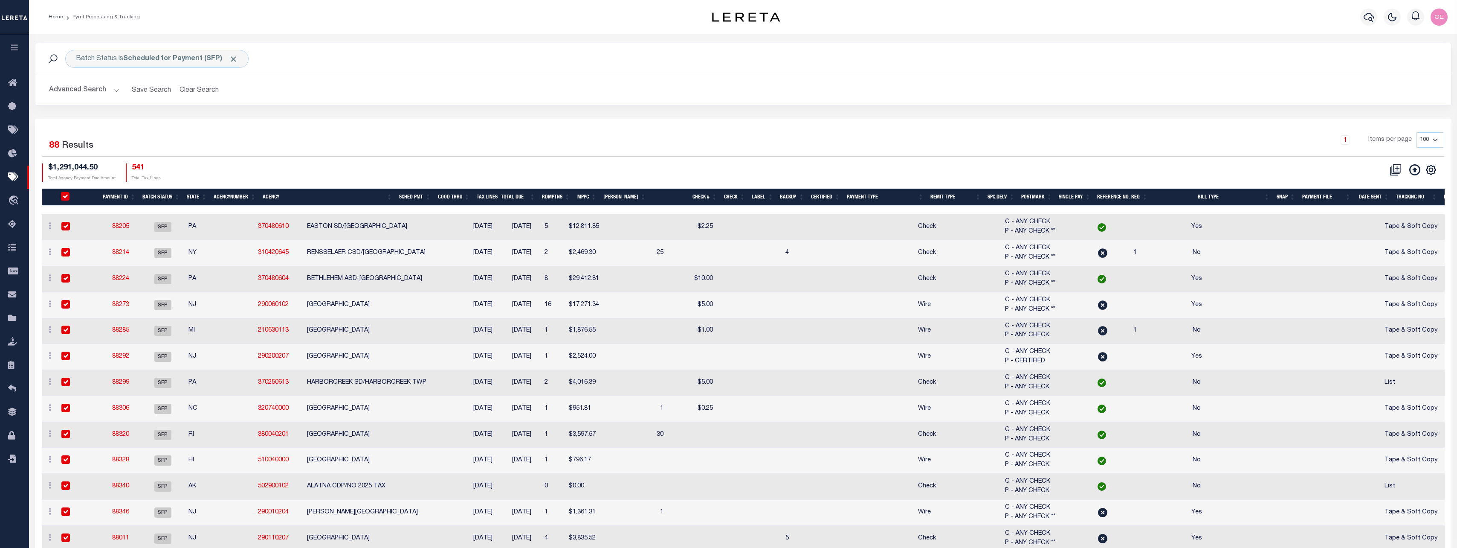
checkbox input "true"
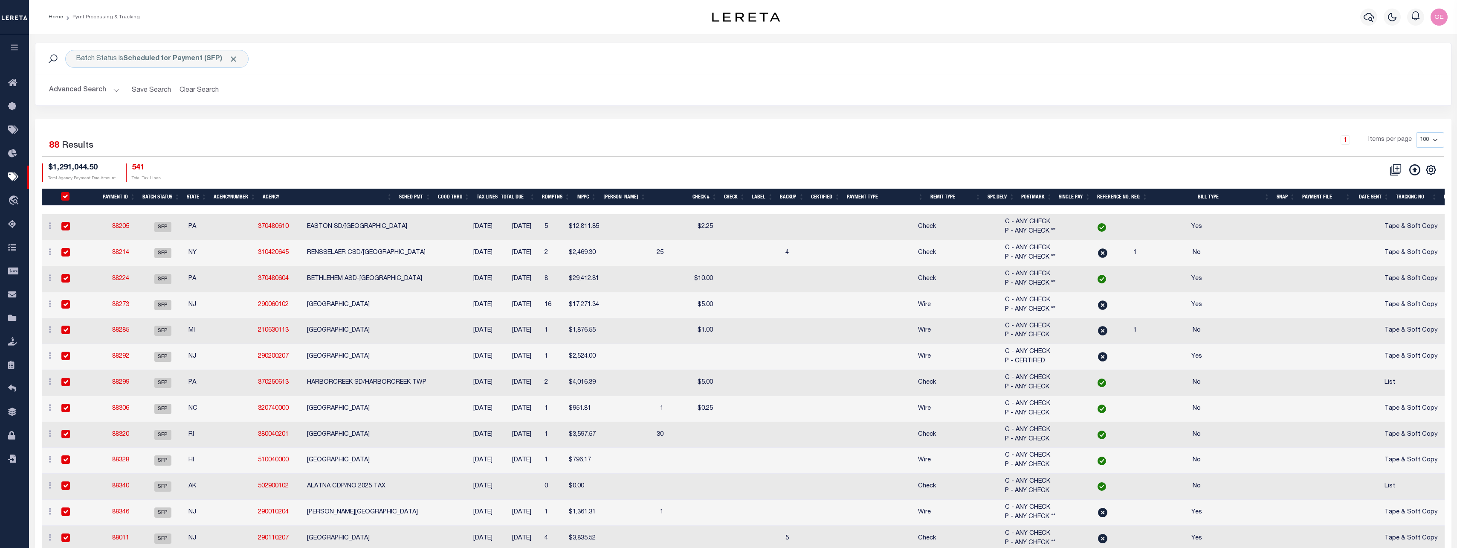
checkbox input "true"
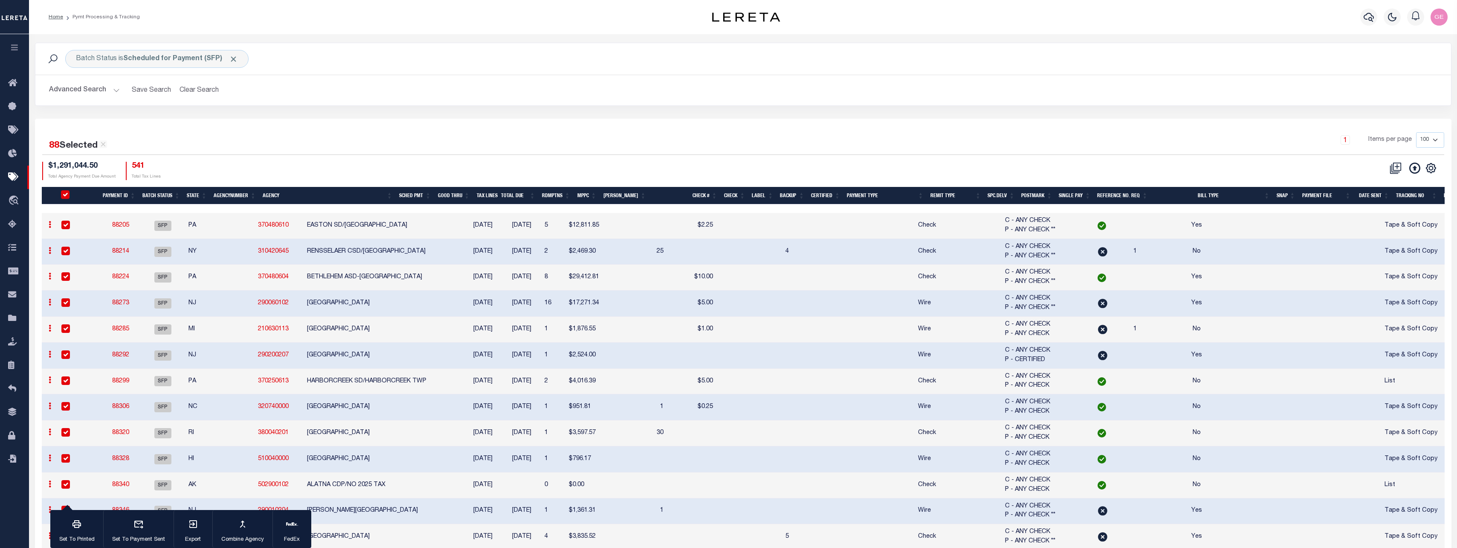
click at [64, 196] on input "PayeePmtBatchStatus" at bounding box center [65, 194] width 9 height 9
